Goal: Task Accomplishment & Management: Complete application form

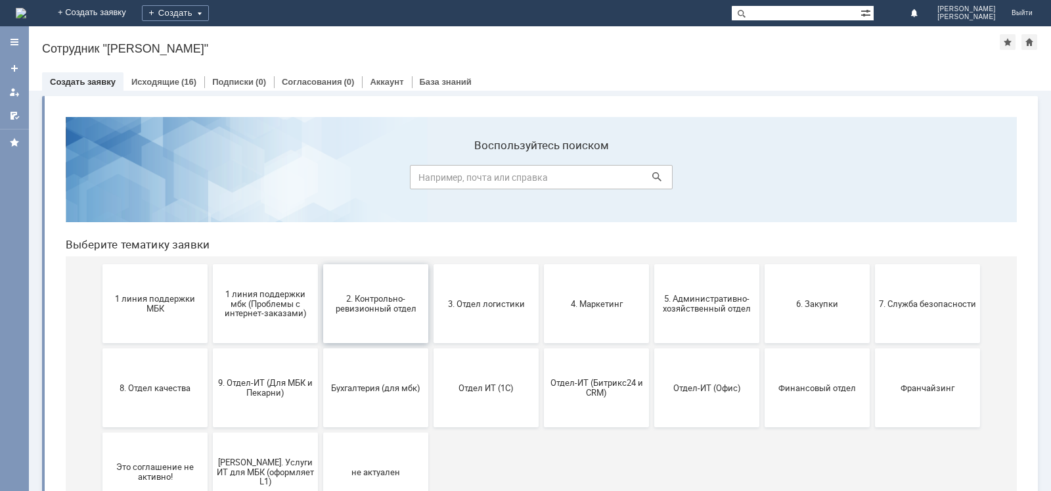
click at [388, 302] on span "2. Контрольно-ревизионный отдел" at bounding box center [375, 304] width 97 height 20
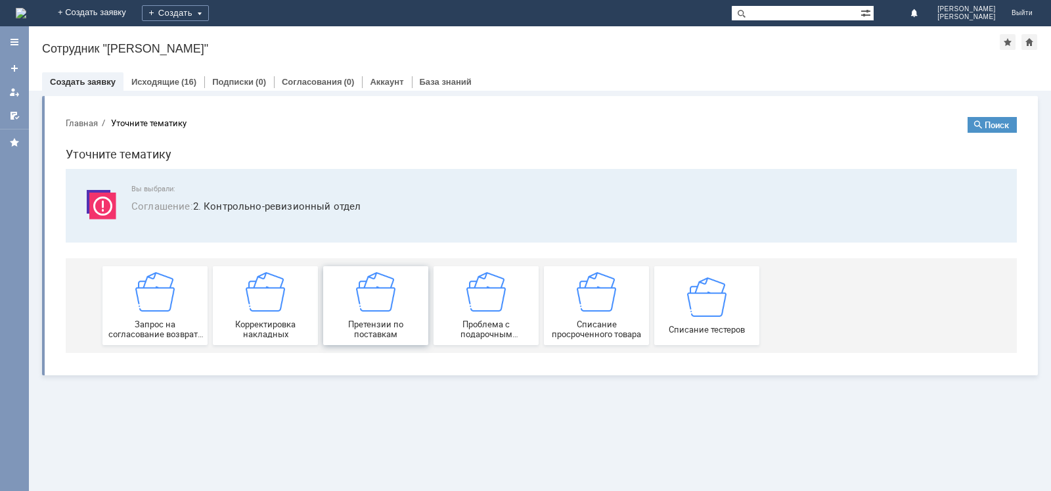
click at [375, 301] on img at bounding box center [375, 291] width 39 height 39
click at [162, 78] on link "Исходящие" at bounding box center [155, 82] width 48 height 10
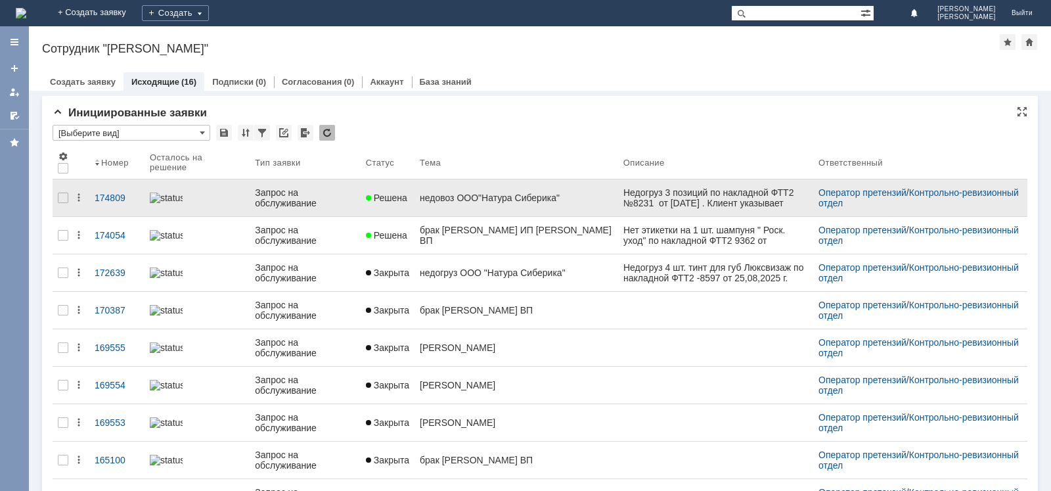
click at [557, 196] on div "недовоз ООО"Натура Сиберика"" at bounding box center [516, 197] width 193 height 11
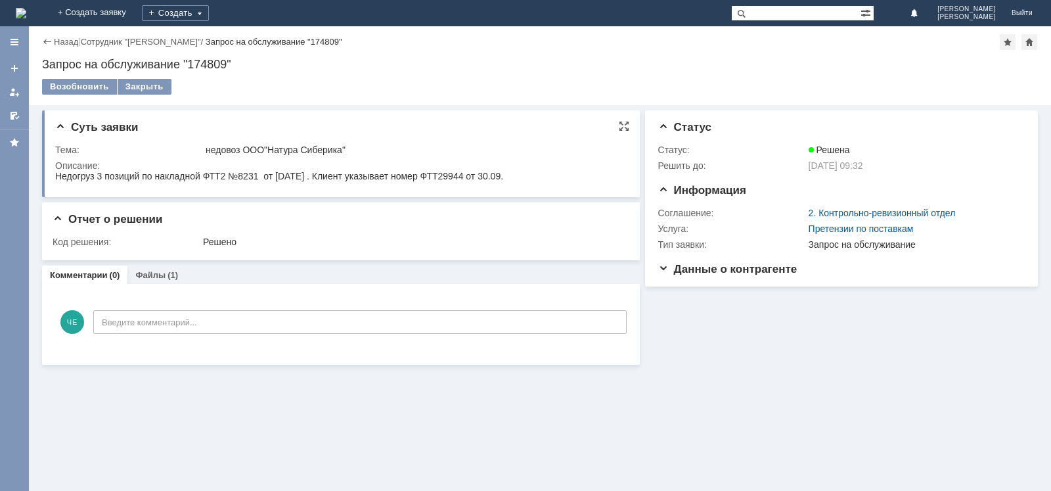
drag, startPoint x: 56, startPoint y: 176, endPoint x: 551, endPoint y: 175, distance: 495.3
click at [551, 175] on html "Недогруз 3 позиций по накладной ФТТ2 №8231 от [DATE] . Клиент указывает номер Ф…" at bounding box center [339, 177] width 568 height 12
copy div "Недогруз 3 позиций по накладной ФТТ2 №8231 от [DATE] . Клиент указывает номер Ф…"
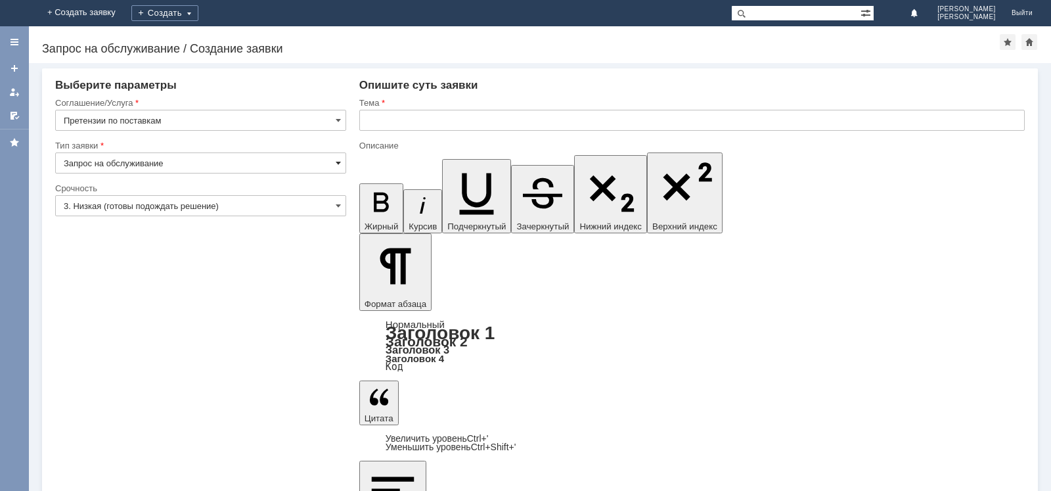
click at [339, 166] on span at bounding box center [338, 163] width 5 height 11
type input "Запрос на обслуживание"
drag, startPoint x: 338, startPoint y: 204, endPoint x: 294, endPoint y: 215, distance: 45.9
click at [336, 204] on span at bounding box center [338, 205] width 5 height 11
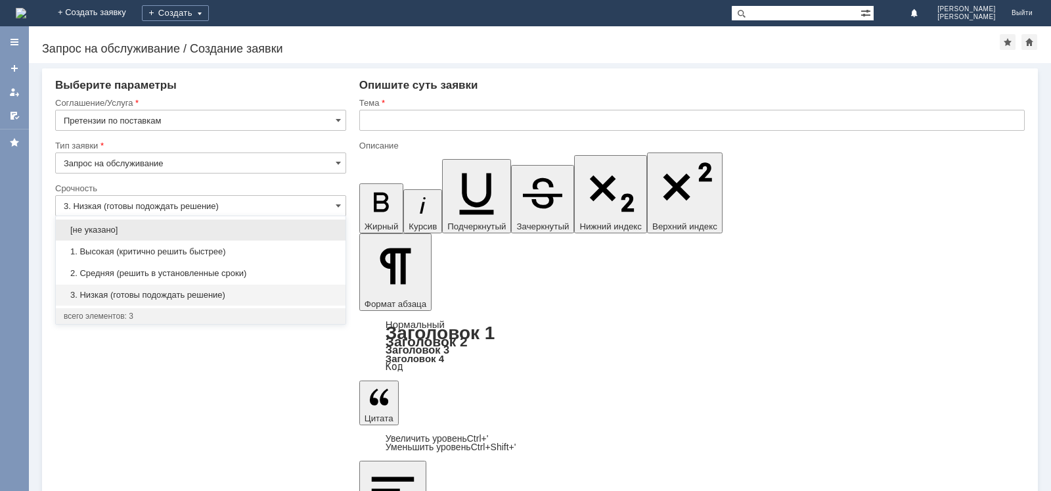
click at [106, 271] on span "2. Средняя (решить в установленные сроки)" at bounding box center [201, 273] width 274 height 11
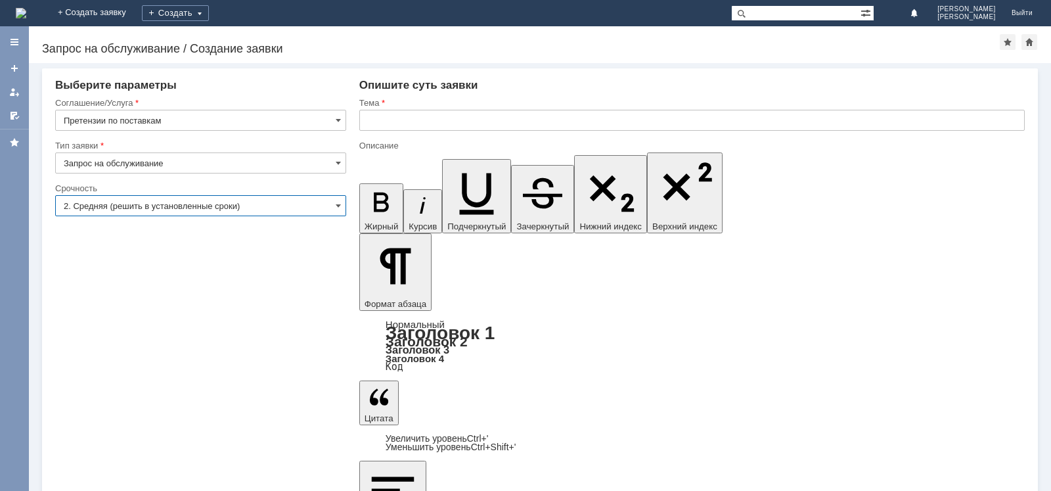
type input "2. Средняя (решить в установленные сроки)"
click at [408, 118] on input "text" at bounding box center [691, 120] width 665 height 21
type input "Недогруз ТС Натура Сиберика"
drag, startPoint x: 637, startPoint y: 4022, endPoint x: 843, endPoint y: 4029, distance: 206.4
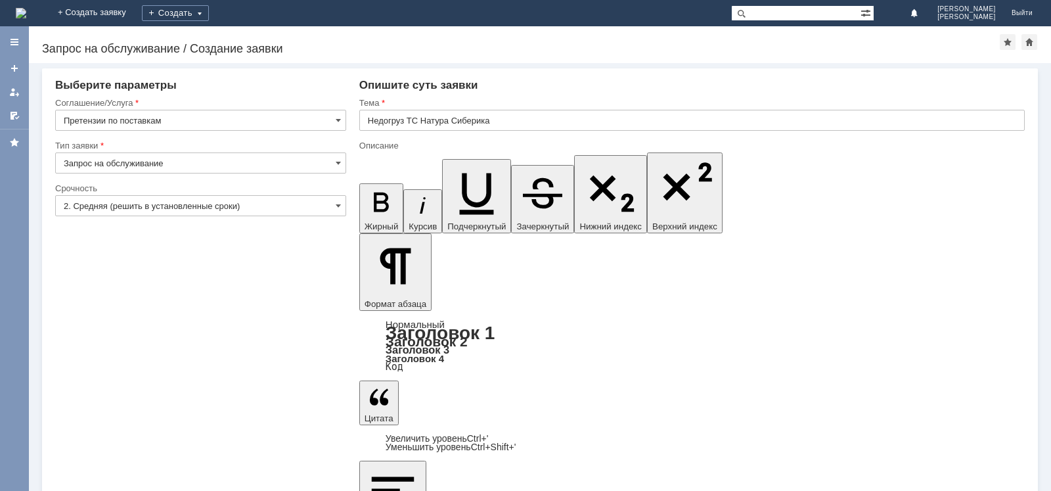
drag, startPoint x: 459, startPoint y: 4019, endPoint x: 414, endPoint y: 4025, distance: 45.1
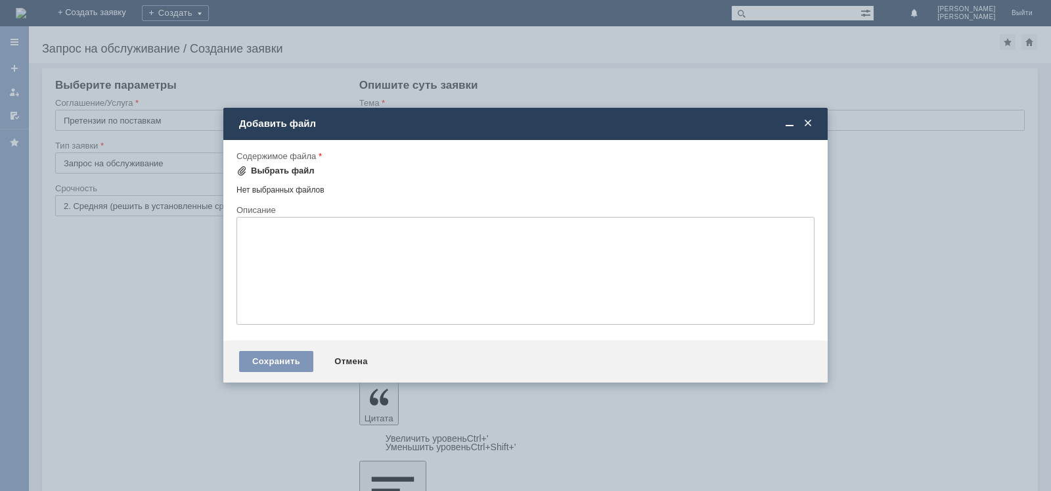
click at [286, 171] on div "Выбрать файл" at bounding box center [283, 171] width 64 height 11
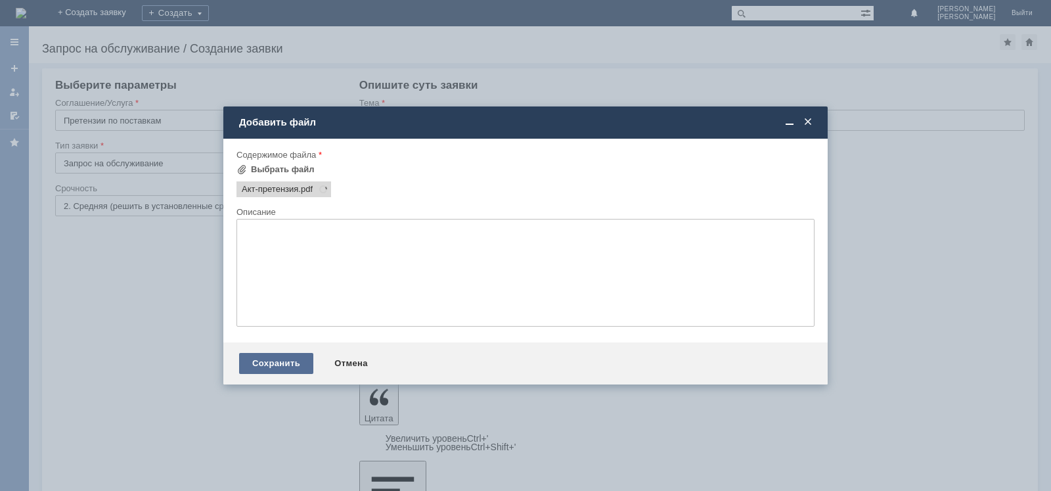
click at [278, 360] on div "Сохранить" at bounding box center [276, 363] width 74 height 21
